Goal: Navigation & Orientation: Find specific page/section

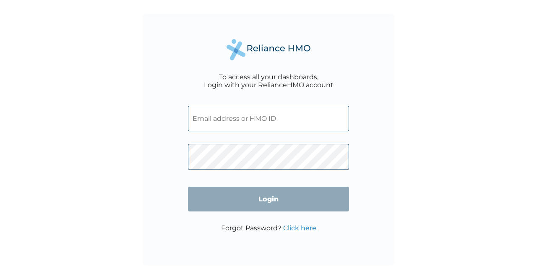
click at [271, 118] on input "text" at bounding box center [268, 119] width 161 height 26
type input "[EMAIL_ADDRESS][DOMAIN_NAME]"
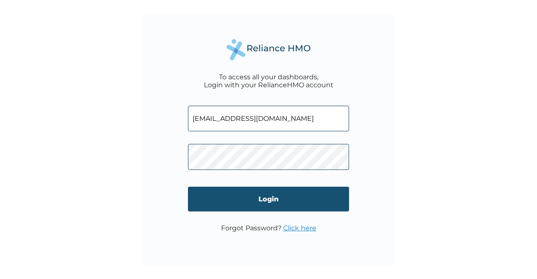
click at [259, 203] on input "Login" at bounding box center [268, 199] width 161 height 25
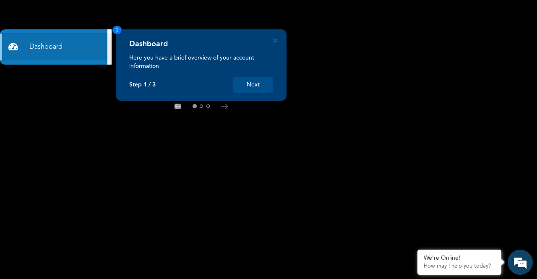
click at [255, 79] on button "Next" at bounding box center [253, 85] width 40 height 16
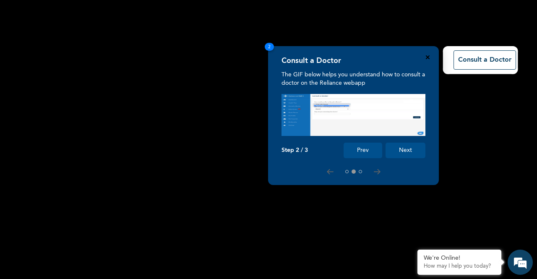
click at [427, 57] on icon "Close" at bounding box center [427, 57] width 4 height 4
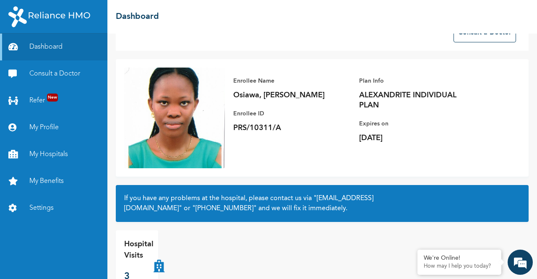
scroll to position [29, 0]
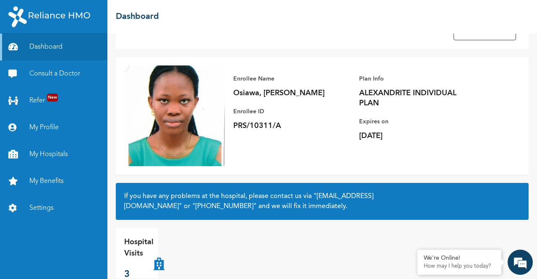
click at [180, 140] on img at bounding box center [174, 115] width 101 height 101
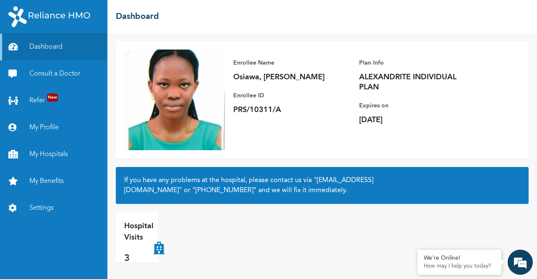
scroll to position [46, 0]
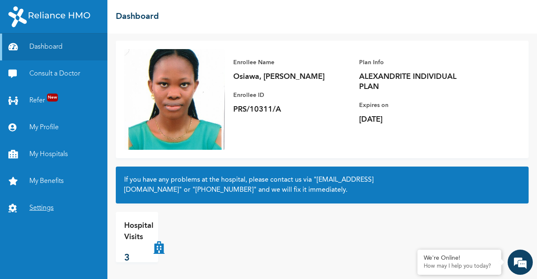
click at [41, 211] on link "Settings" at bounding box center [53, 208] width 107 height 27
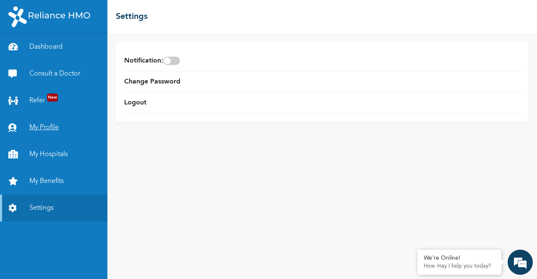
click at [40, 127] on link "My Profile" at bounding box center [53, 127] width 107 height 27
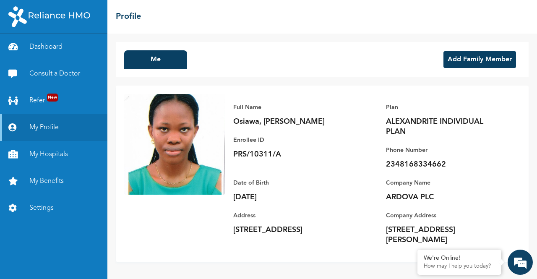
drag, startPoint x: 374, startPoint y: 168, endPoint x: 370, endPoint y: 173, distance: 6.0
click at [370, 173] on div "Full Name Osiawa, Oke Priscilla Enrollee ID PRS/10311/A Plan ALEXANDRITE INDIVI…" at bounding box center [372, 173] width 295 height 159
drag, startPoint x: 376, startPoint y: 235, endPoint x: 381, endPoint y: 225, distance: 11.6
click at [381, 225] on div "Full Name Osiawa, Oke Priscilla Enrollee ID PRS/10311/A Plan ALEXANDRITE INDIVI…" at bounding box center [372, 173] width 295 height 159
click at [345, 213] on p "Address" at bounding box center [291, 215] width 117 height 10
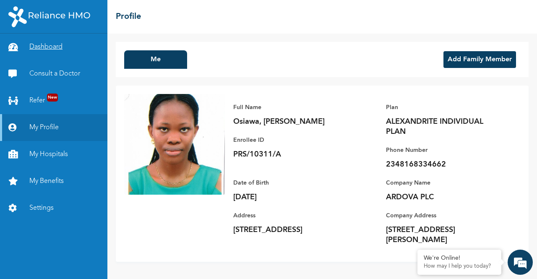
click at [47, 52] on link "Dashboard" at bounding box center [53, 47] width 107 height 27
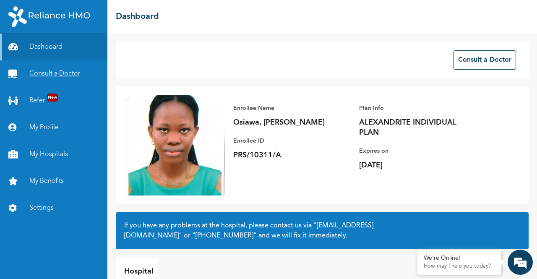
click at [47, 75] on link "Consult a Doctor" at bounding box center [53, 73] width 107 height 27
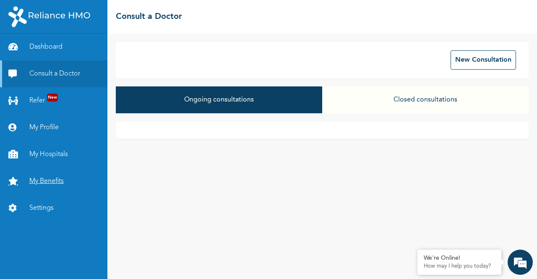
click at [51, 183] on link "My Benefits" at bounding box center [53, 181] width 107 height 27
